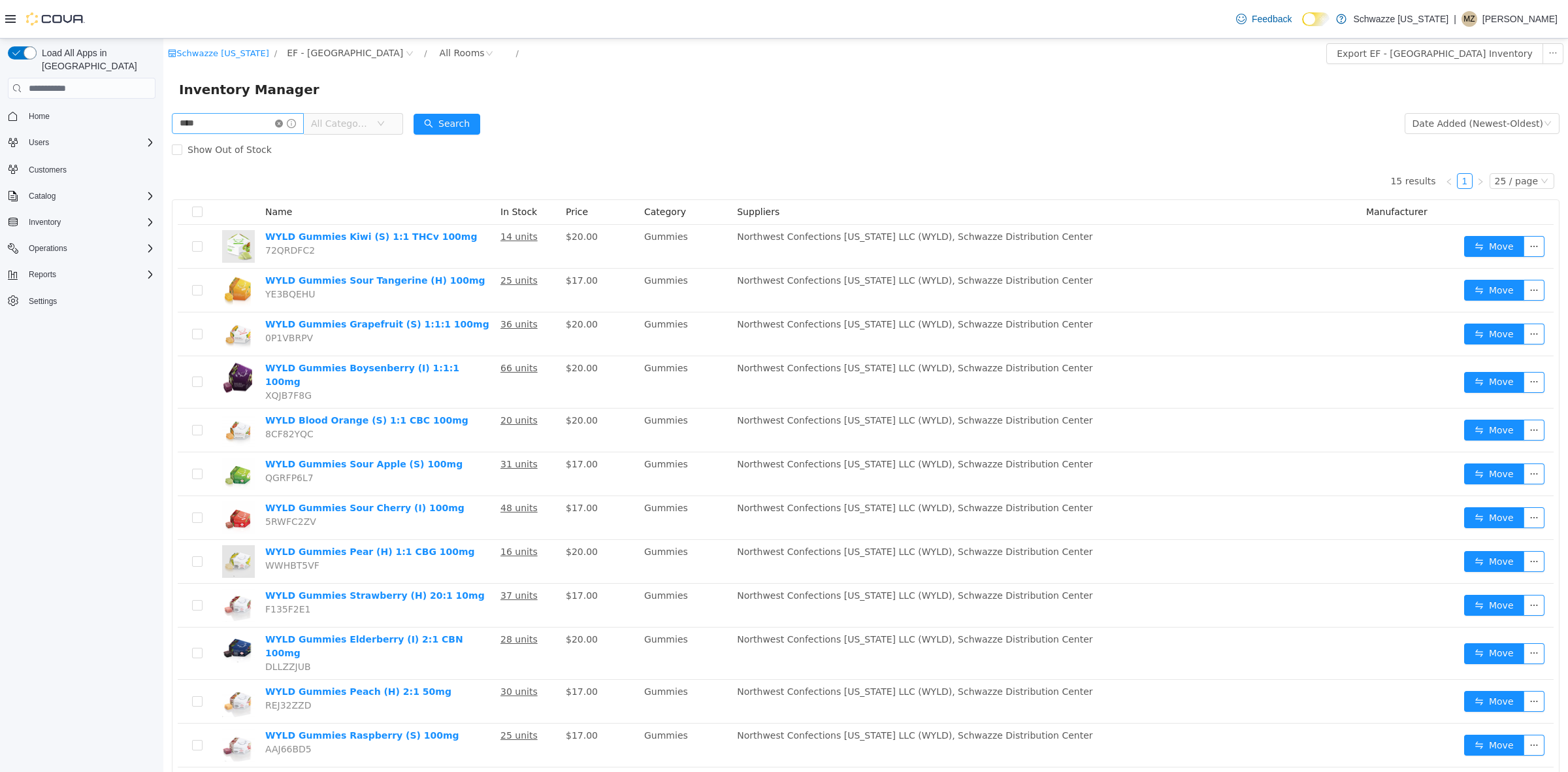
click at [283, 122] on icon "icon: close-circle" at bounding box center [279, 123] width 7 height 7
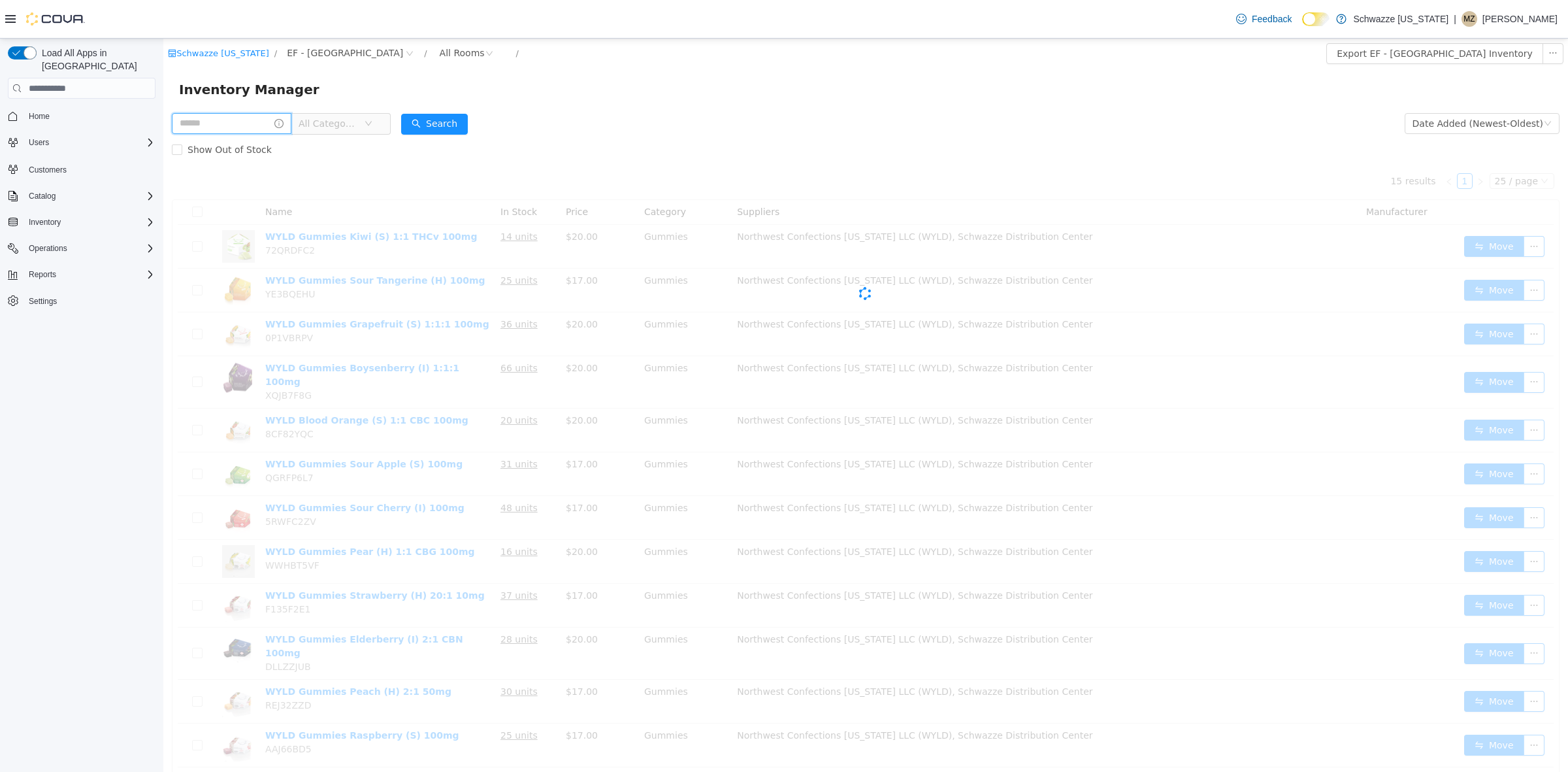
click at [261, 127] on input "text" at bounding box center [232, 123] width 120 height 21
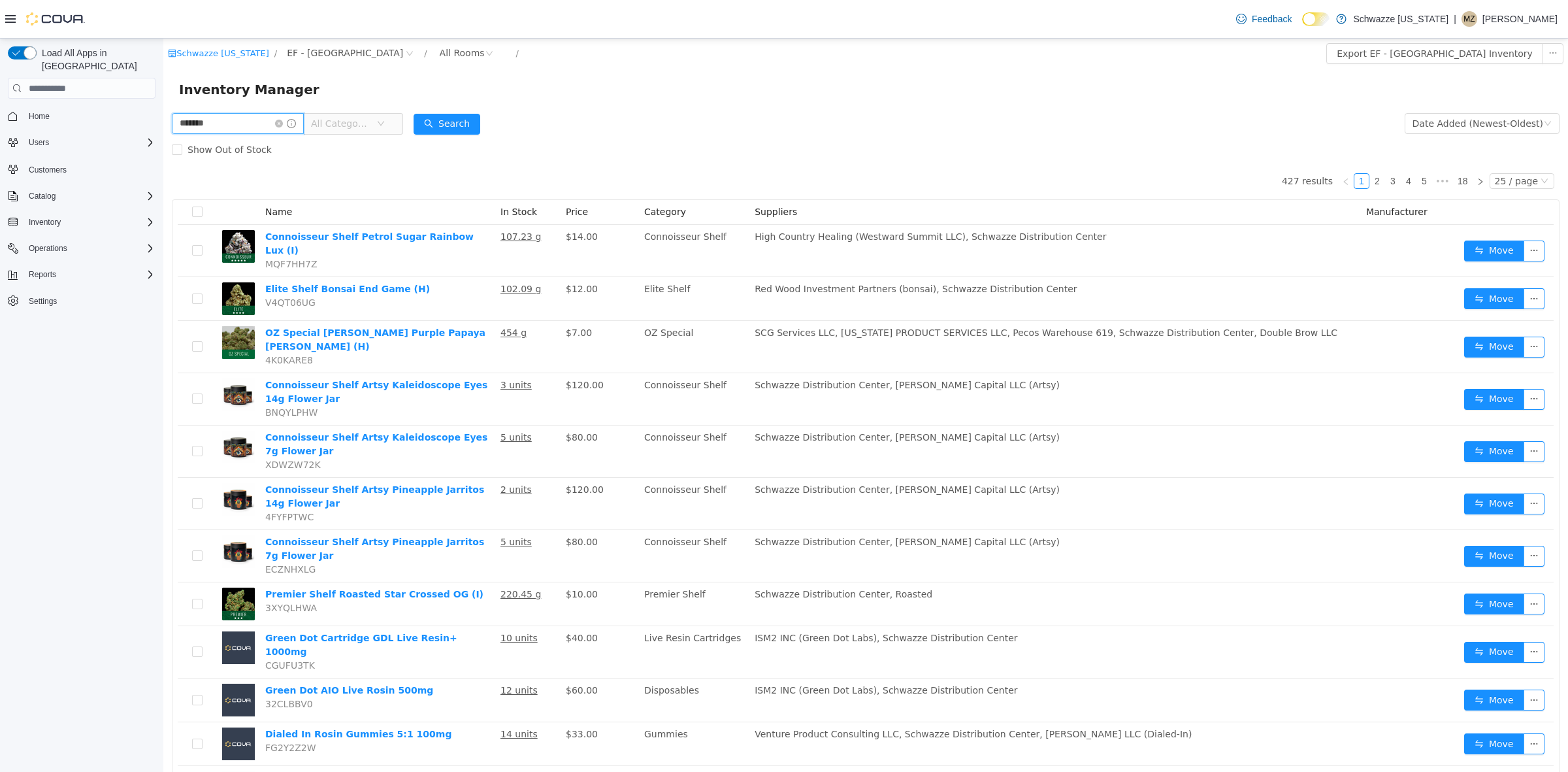
type input "*******"
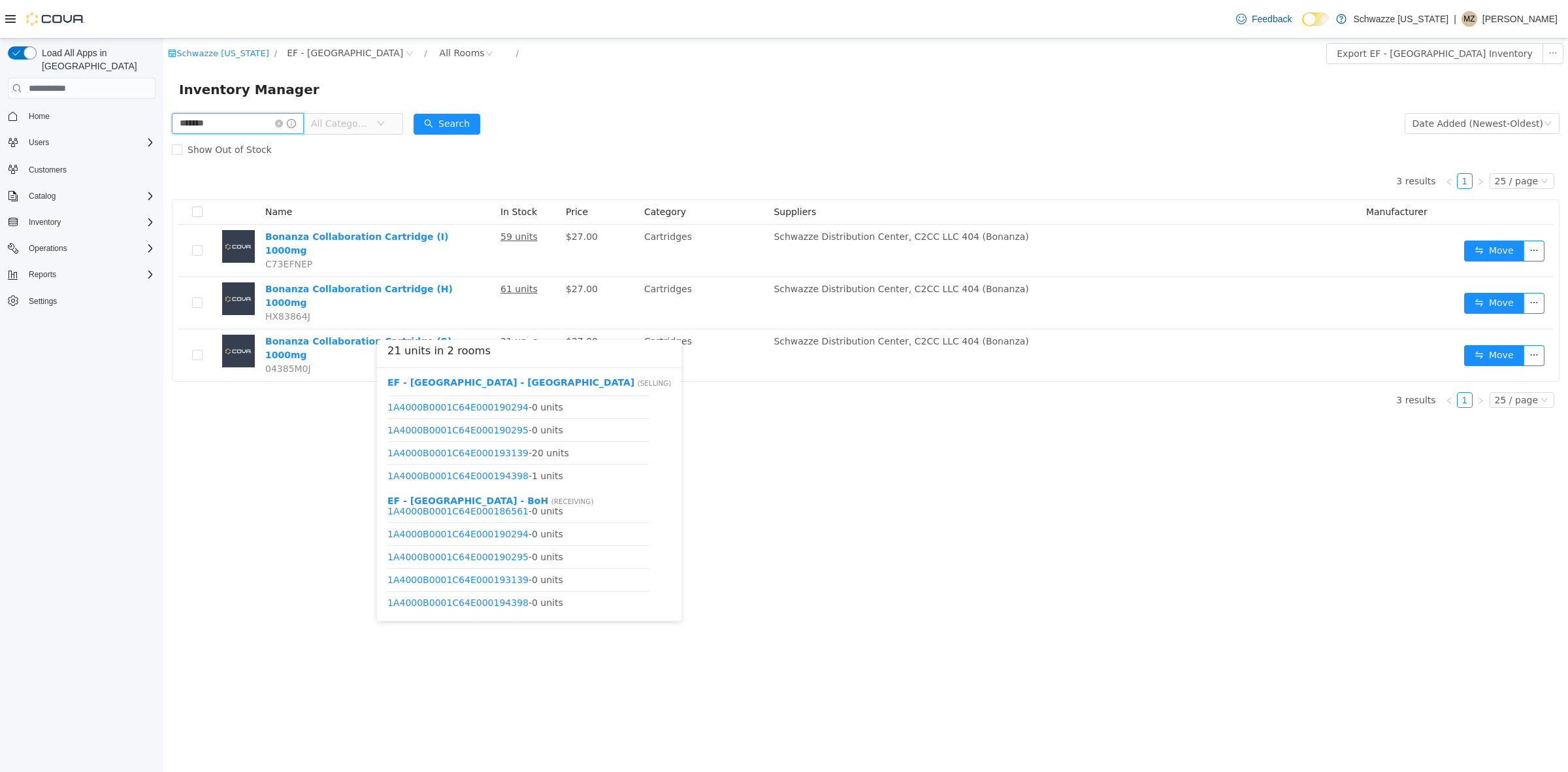
scroll to position [62, 0]
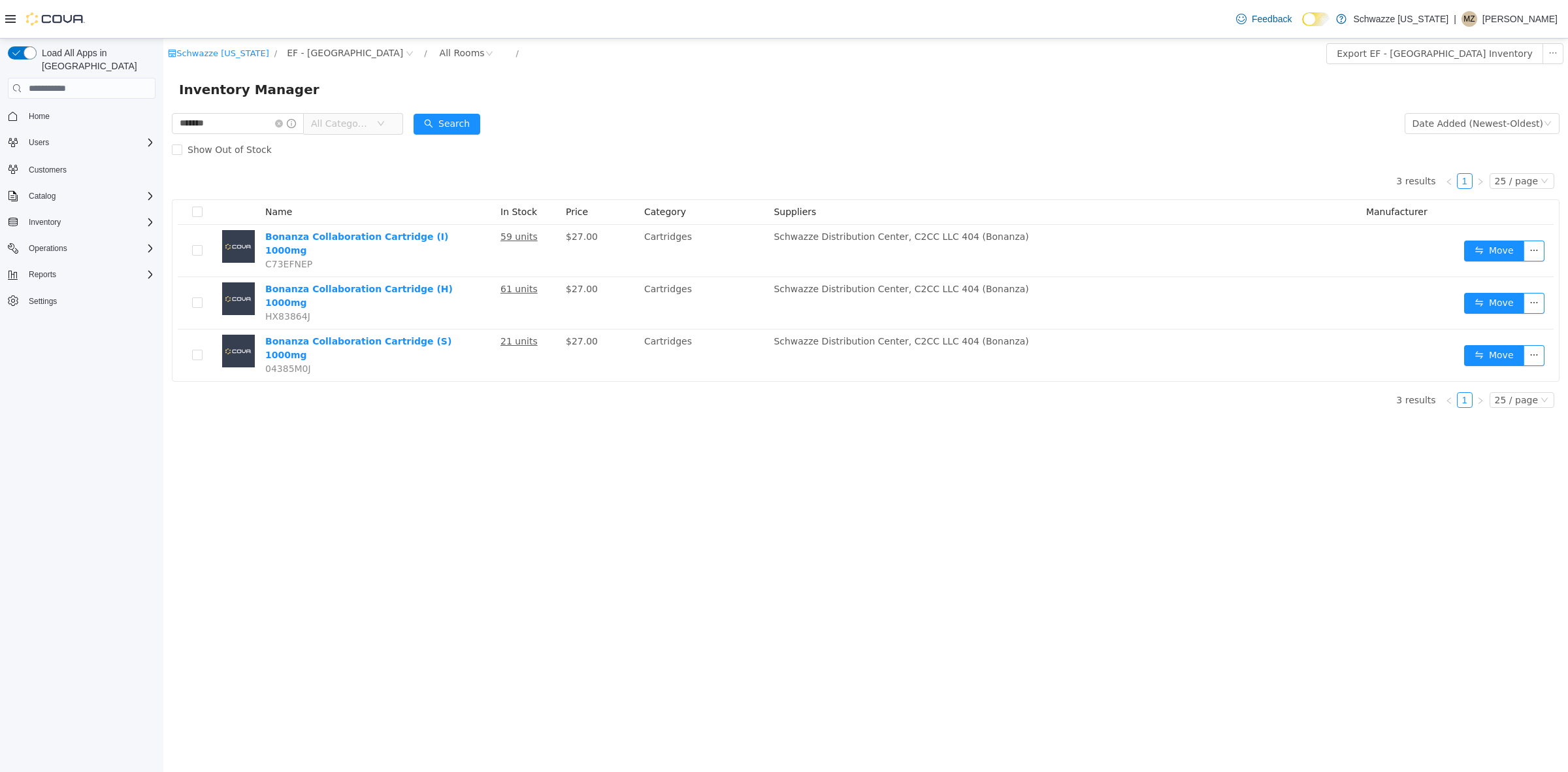
drag, startPoint x: 797, startPoint y: 600, endPoint x: 801, endPoint y: 573, distance: 27.3
click at [798, 600] on div "Schwazze Colorado / EF - South Boulder / All Rooms / Export EF - South Boulder …" at bounding box center [866, 405] width 1405 height 733
